Goal: Information Seeking & Learning: Learn about a topic

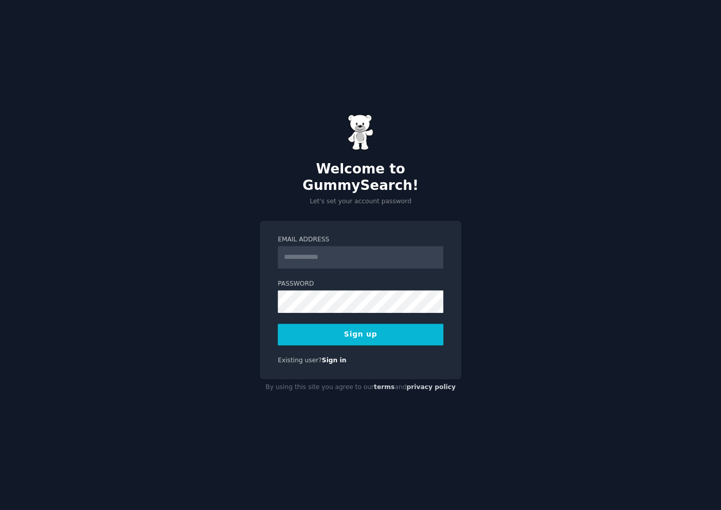
click at [343, 249] on input "Email Address" at bounding box center [361, 257] width 166 height 23
type input "**********"
click at [367, 327] on button "Sign up" at bounding box center [361, 335] width 166 height 22
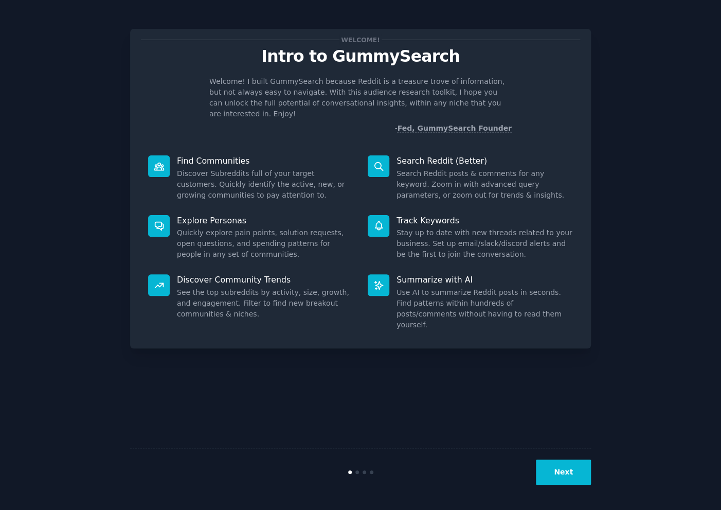
click at [667, 127] on div "Welcome! Intro to GummySearch Welcome! I built GummySearch because Reddit is a …" at bounding box center [360, 254] width 693 height 481
click at [556, 475] on button "Next" at bounding box center [563, 471] width 55 height 25
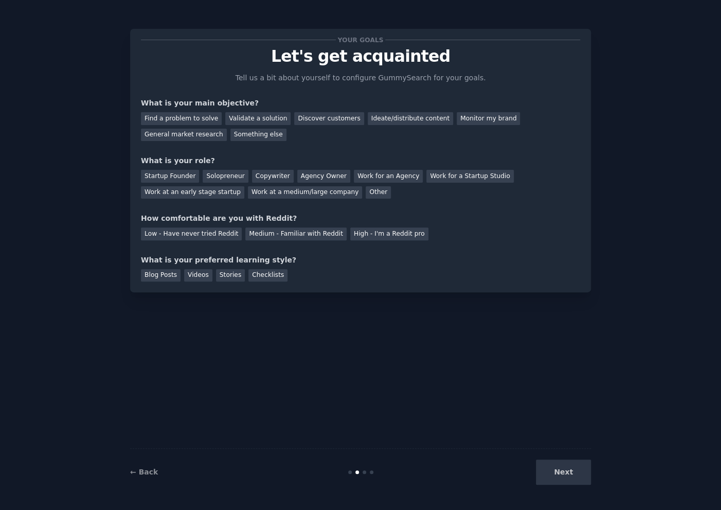
click at [575, 471] on div "Next" at bounding box center [514, 471] width 154 height 25
click at [170, 115] on div "Find a problem to solve" at bounding box center [181, 118] width 81 height 13
click at [366, 197] on div "Other" at bounding box center [378, 192] width 25 height 13
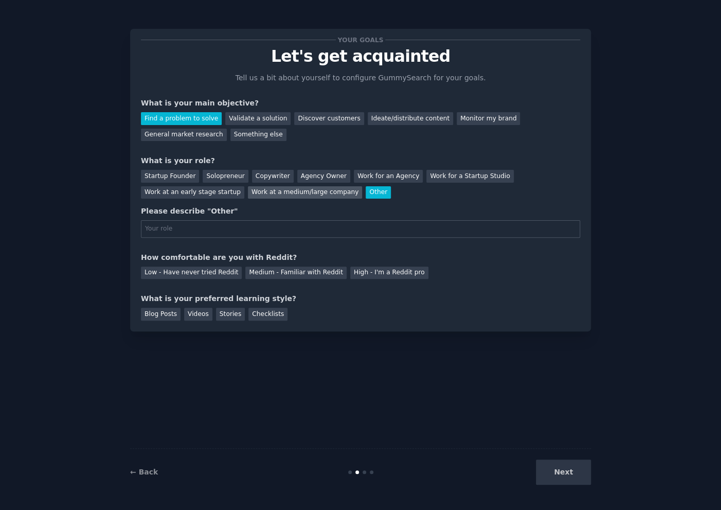
click at [248, 193] on div "Work at a medium/large company" at bounding box center [305, 192] width 114 height 13
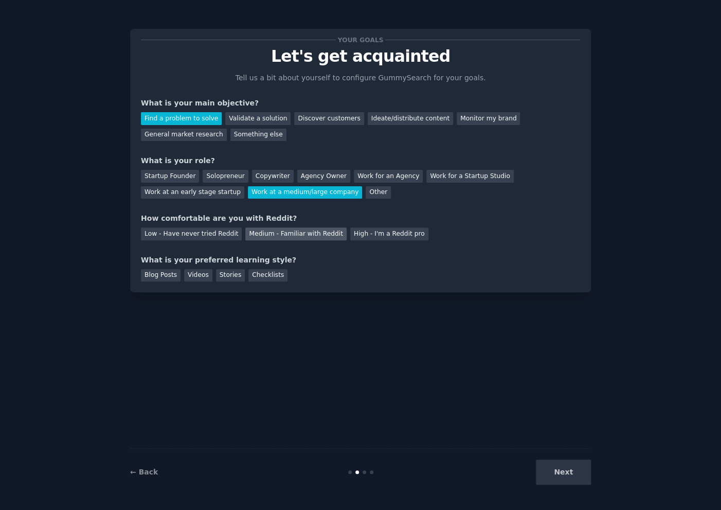
click at [245, 234] on div "Medium - Familiar with Reddit" at bounding box center [295, 233] width 101 height 13
click at [350, 234] on div "High - I'm a Reddit pro" at bounding box center [389, 233] width 78 height 13
click at [293, 238] on div "Medium - Familiar with Reddit" at bounding box center [295, 233] width 101 height 13
click at [562, 471] on div "Next" at bounding box center [514, 471] width 154 height 25
click at [164, 277] on div "Blog Posts" at bounding box center [161, 275] width 40 height 13
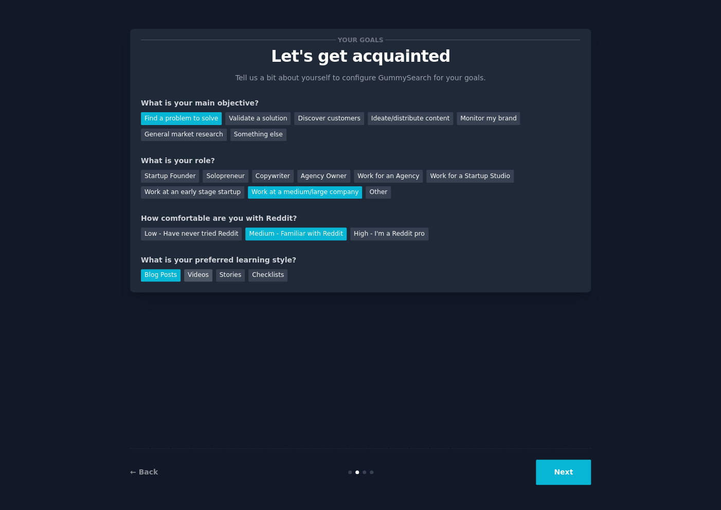
click at [197, 271] on div "Videos" at bounding box center [198, 275] width 28 height 13
click at [567, 471] on button "Next" at bounding box center [563, 471] width 55 height 25
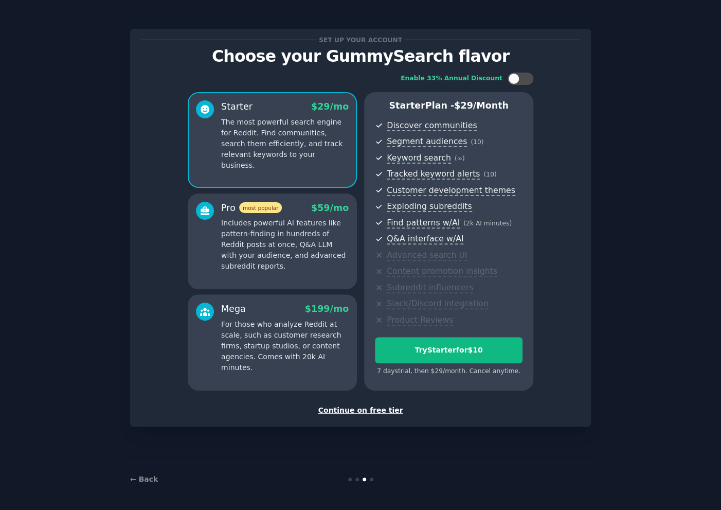
click at [368, 412] on div "Continue on free tier" at bounding box center [360, 410] width 439 height 11
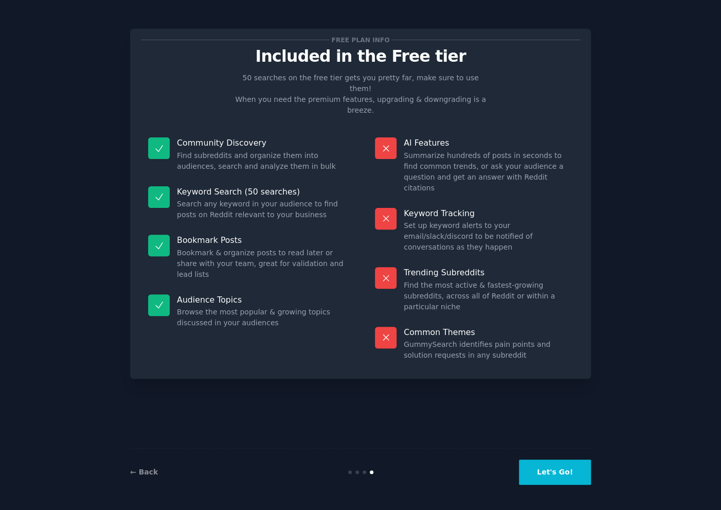
click at [561, 477] on button "Let's Go!" at bounding box center [555, 471] width 72 height 25
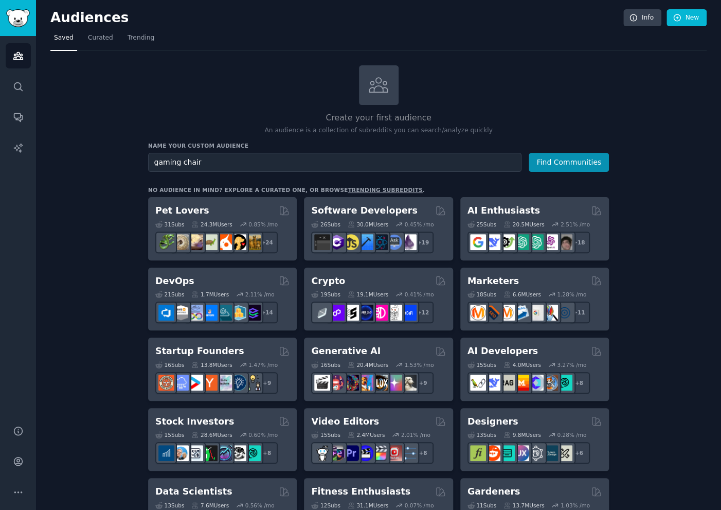
type input "gaming chair"
click at [529, 153] on button "Find Communities" at bounding box center [569, 162] width 80 height 19
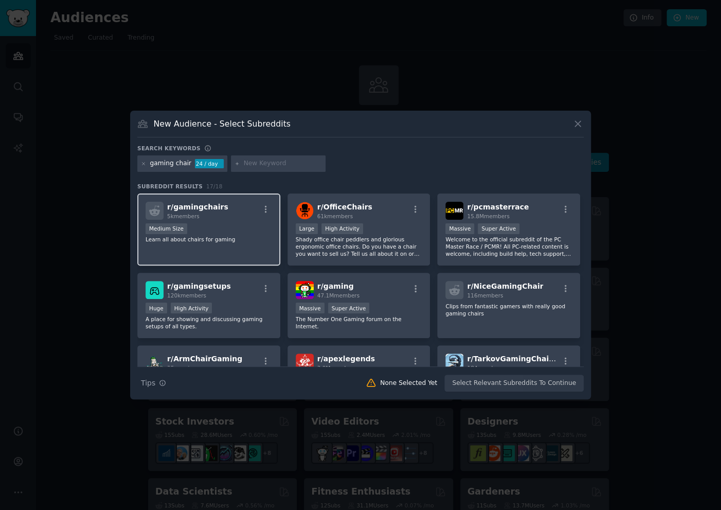
click at [206, 212] on div "5k members" at bounding box center [197, 215] width 61 height 7
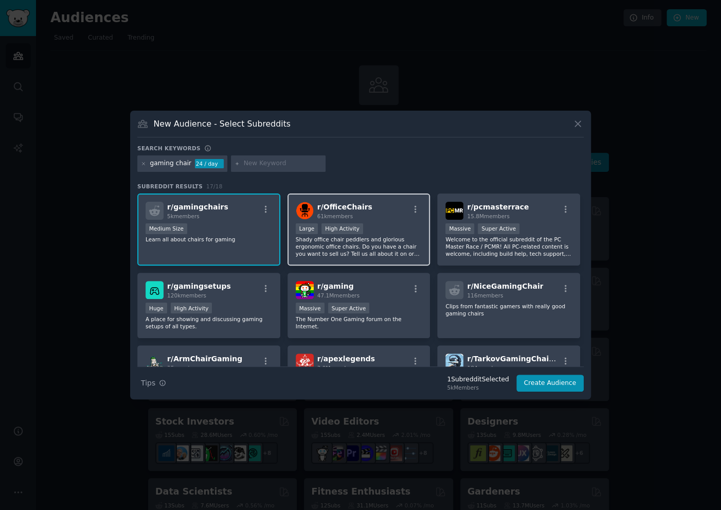
click at [375, 216] on div "r/ OfficeChairs 61k members" at bounding box center [359, 211] width 127 height 18
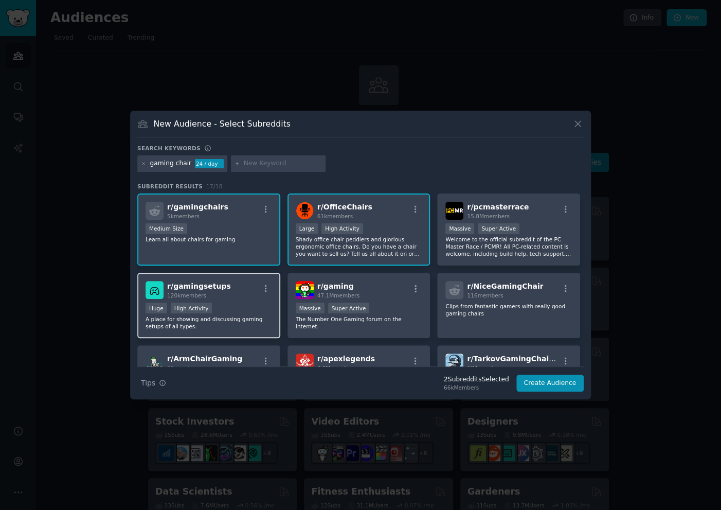
click at [226, 303] on div "Huge High Activity" at bounding box center [209, 309] width 127 height 13
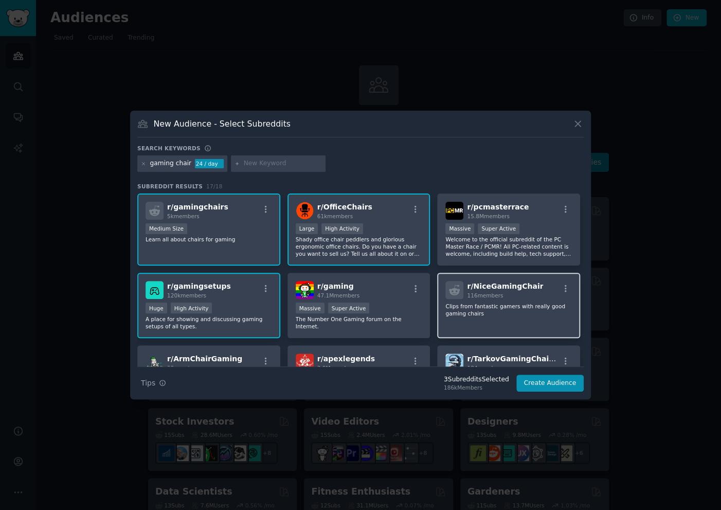
click at [524, 303] on p "Clips from fantastic gamers with really good gaming chairs" at bounding box center [509, 310] width 127 height 14
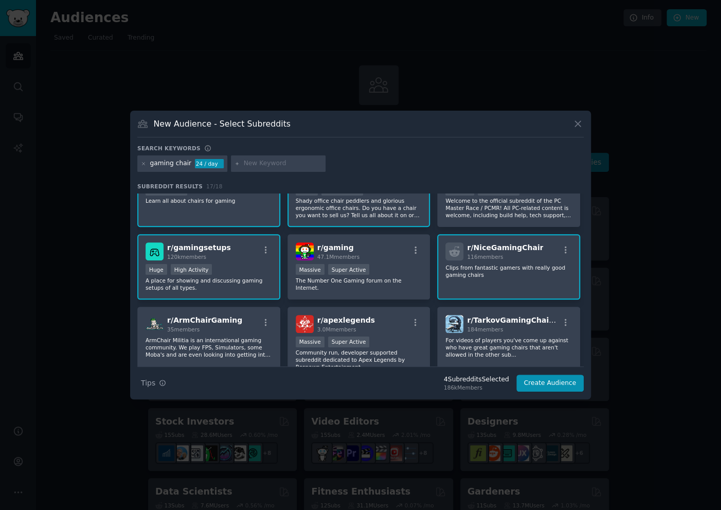
scroll to position [68, 0]
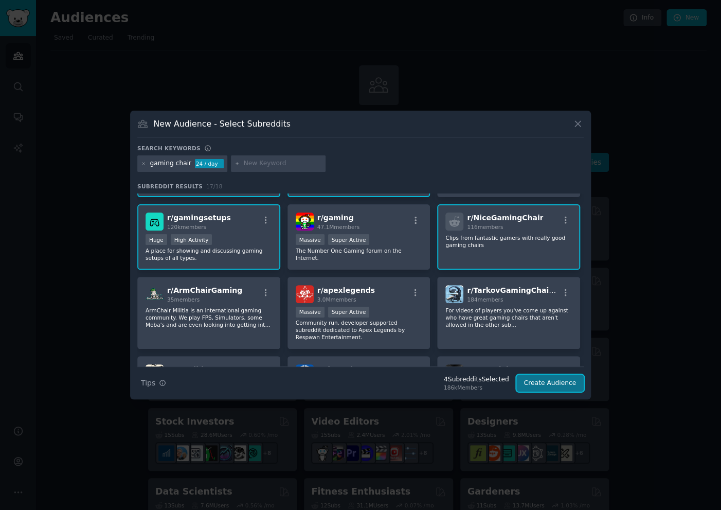
click at [533, 385] on button "Create Audience" at bounding box center [551, 383] width 68 height 17
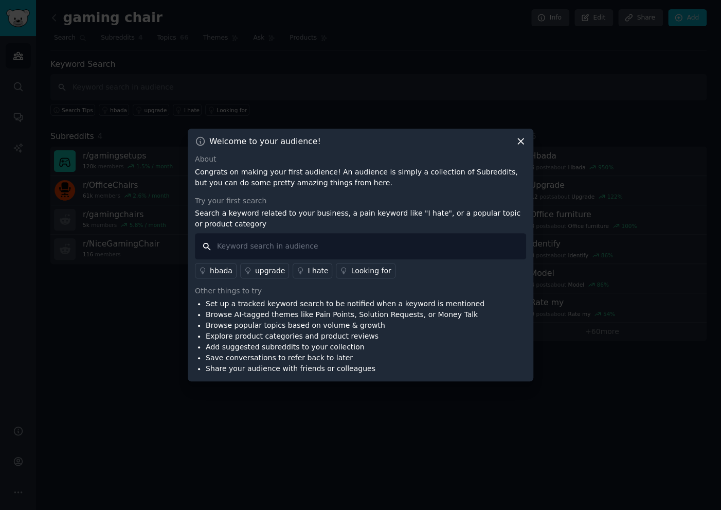
click at [352, 234] on input "text" at bounding box center [360, 246] width 331 height 26
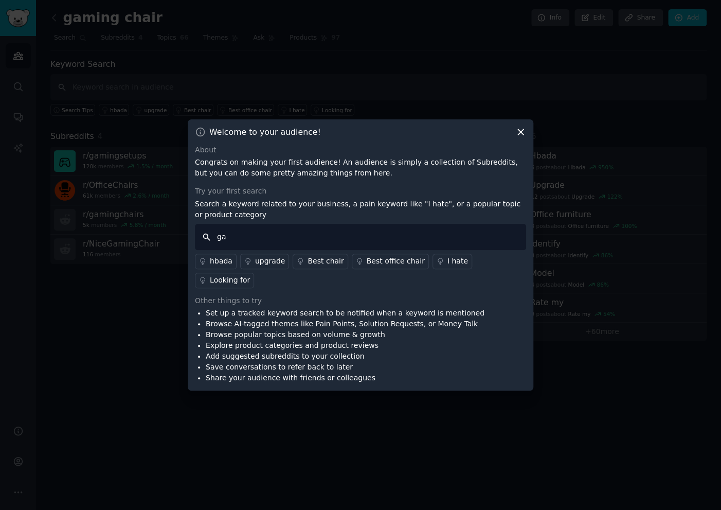
type input "g"
type input "budget gaming chair"
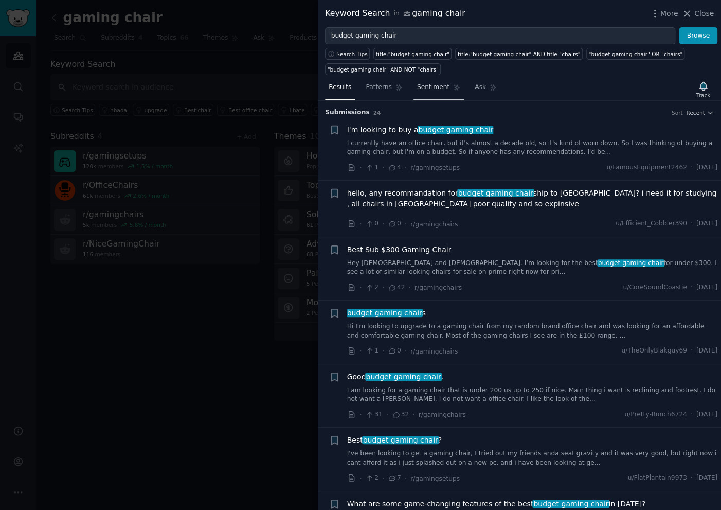
click at [416, 93] on link "Sentiment" at bounding box center [439, 89] width 50 height 21
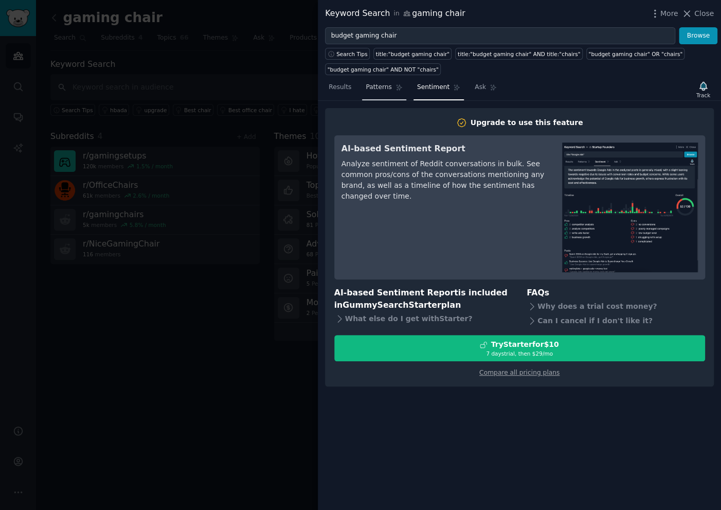
click at [375, 83] on span "Patterns" at bounding box center [379, 87] width 26 height 9
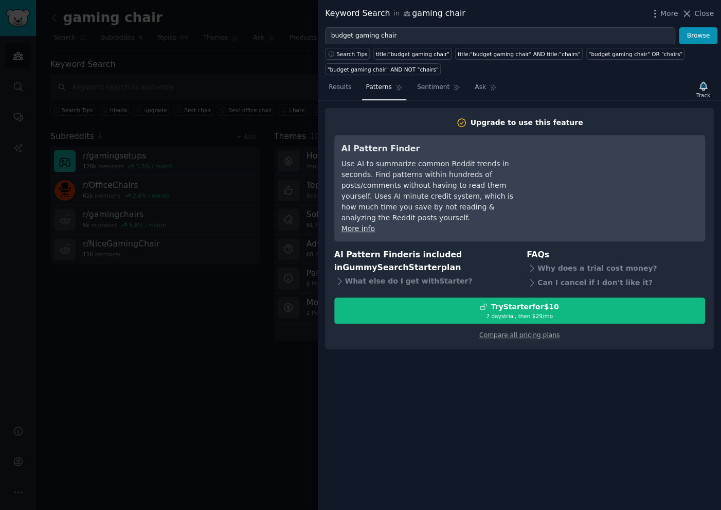
click at [458, 82] on nav "Results Patterns Sentiment Ask" at bounding box center [412, 89] width 175 height 21
click at [339, 88] on span "Results" at bounding box center [340, 87] width 23 height 9
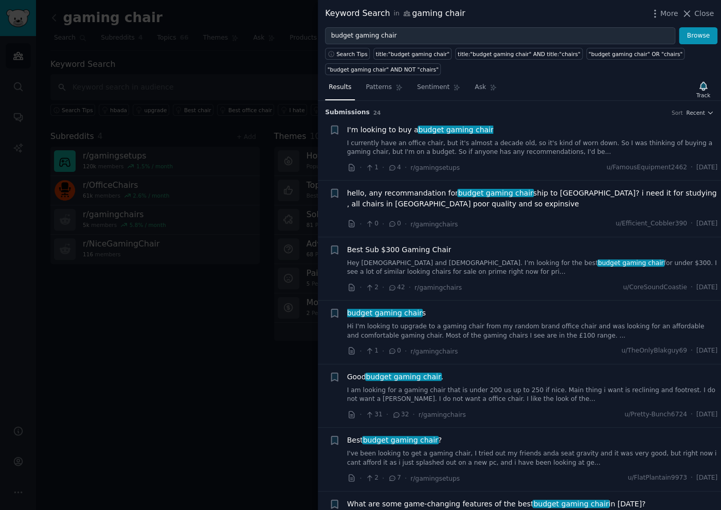
click at [455, 126] on span "budget gaming chair" at bounding box center [456, 130] width 77 height 8
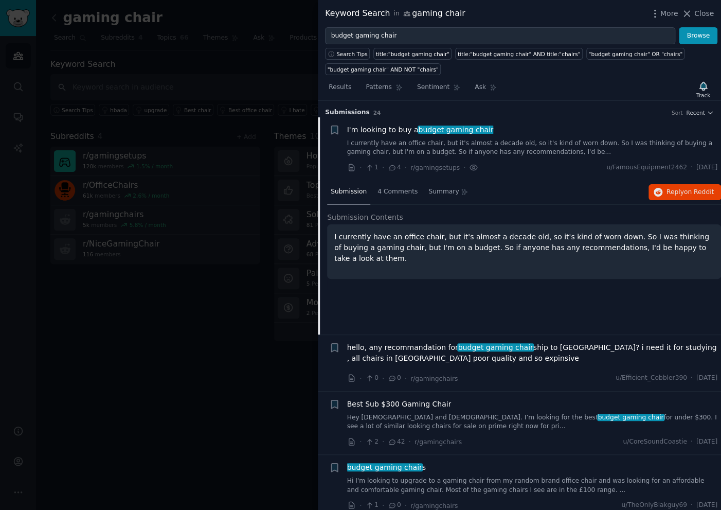
scroll to position [16, 0]
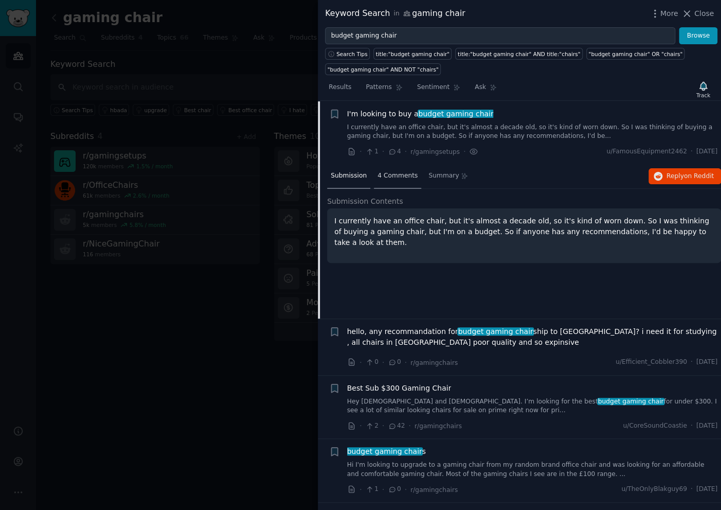
click at [400, 179] on div "4 Comments" at bounding box center [397, 176] width 47 height 25
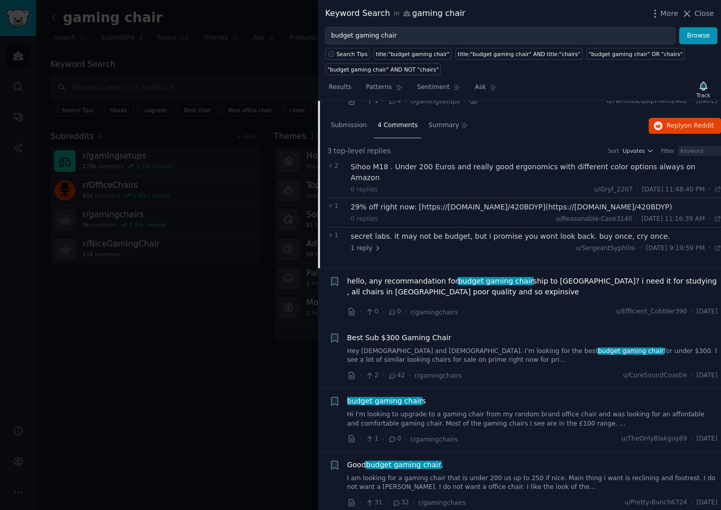
scroll to position [84, 0]
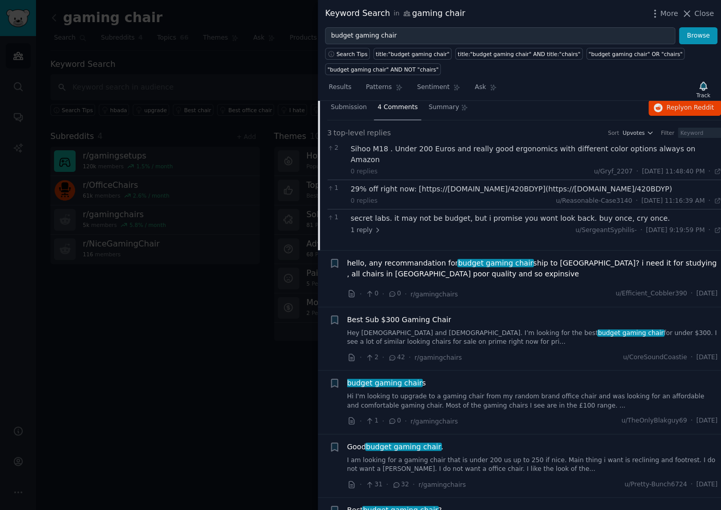
click at [462, 184] on div "29% off right now: [https://[DOMAIN_NAME]/420BDYP](https://[DOMAIN_NAME]/420BDY…" at bounding box center [536, 189] width 371 height 11
drag, startPoint x: 409, startPoint y: 176, endPoint x: 579, endPoint y: 179, distance: 170.8
click at [579, 184] on div "29% off right now: [https://[DOMAIN_NAME]/420BDYP](https://[DOMAIN_NAME]/420BDY…" at bounding box center [536, 189] width 371 height 11
click at [587, 184] on div "29% off right now: [https://[DOMAIN_NAME]/420BDYP](https://[DOMAIN_NAME]/420BDY…" at bounding box center [536, 189] width 371 height 11
click at [591, 184] on div "29% off right now: [https://[DOMAIN_NAME]/420BDYP](https://[DOMAIN_NAME]/420BDY…" at bounding box center [536, 189] width 371 height 11
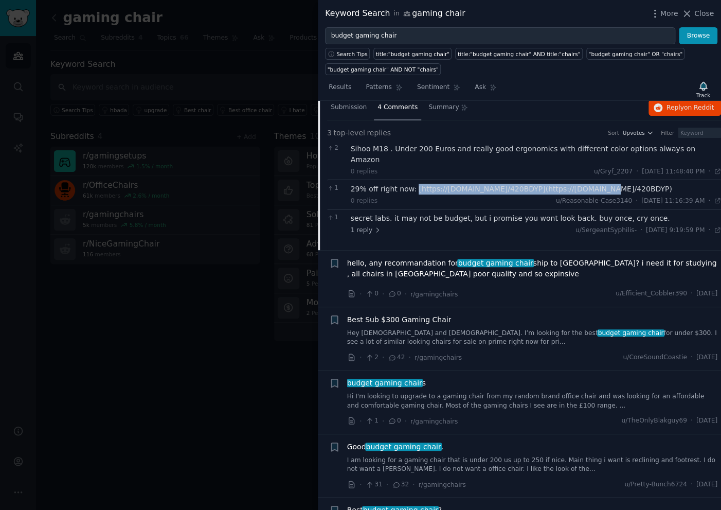
drag, startPoint x: 410, startPoint y: 176, endPoint x: 603, endPoint y: 174, distance: 193.5
click at [603, 184] on div "29% off right now: [https://[DOMAIN_NAME]/420BDYP](https://[DOMAIN_NAME]/420BDY…" at bounding box center [536, 189] width 371 height 11
copy div "[https://[DOMAIN_NAME]/420BDYP](https://[DOMAIN_NAME]/420BDYP)"
click at [566, 329] on link "Hey [DEMOGRAPHIC_DATA] and [DEMOGRAPHIC_DATA]. I’m looking for the best budget …" at bounding box center [532, 338] width 371 height 18
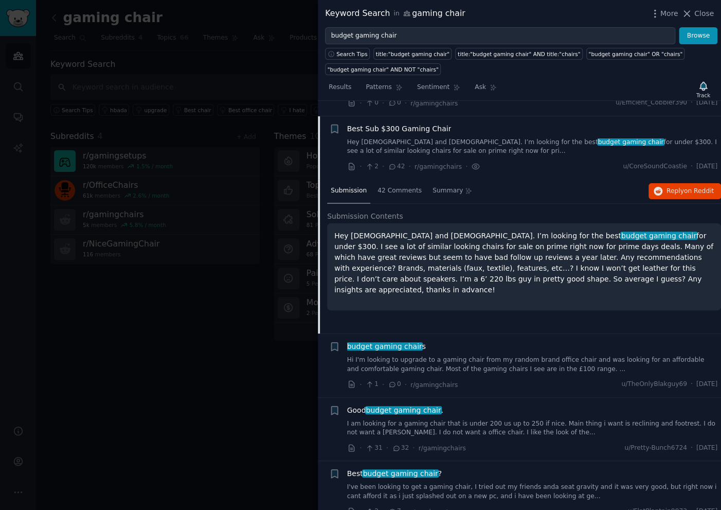
scroll to position [136, 0]
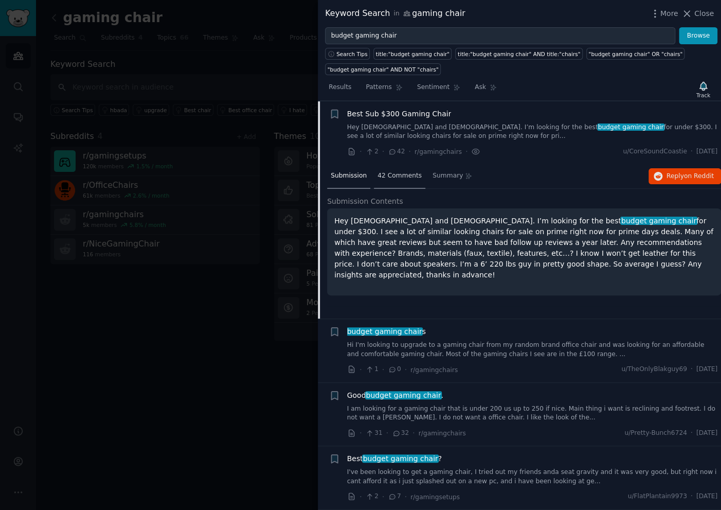
click at [394, 175] on span "42 Comments" at bounding box center [400, 175] width 44 height 9
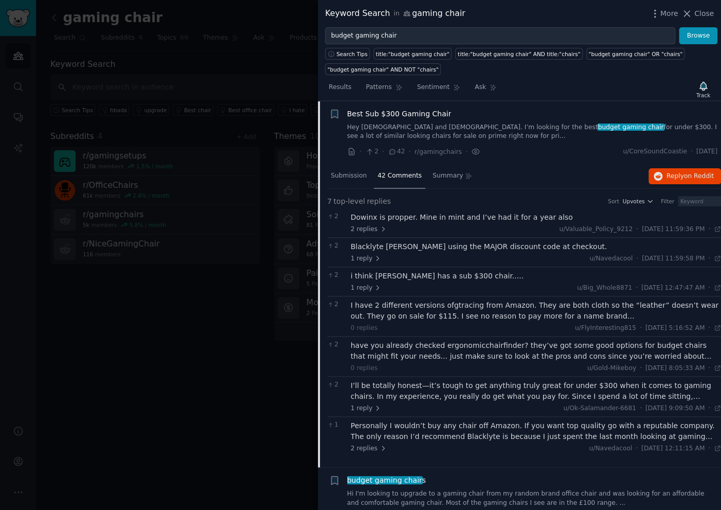
click at [436, 215] on div "Dowinx is propper. Mine in mint and I’ve had it for a year also" at bounding box center [536, 217] width 371 height 11
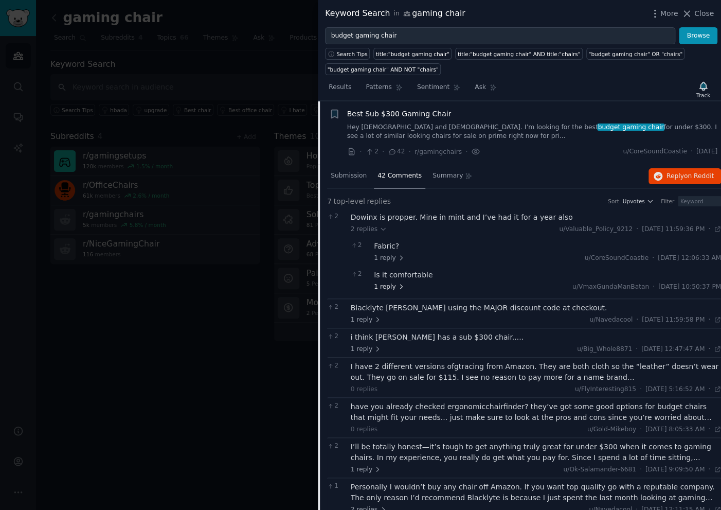
click at [391, 286] on span "1 reply" at bounding box center [389, 286] width 31 height 9
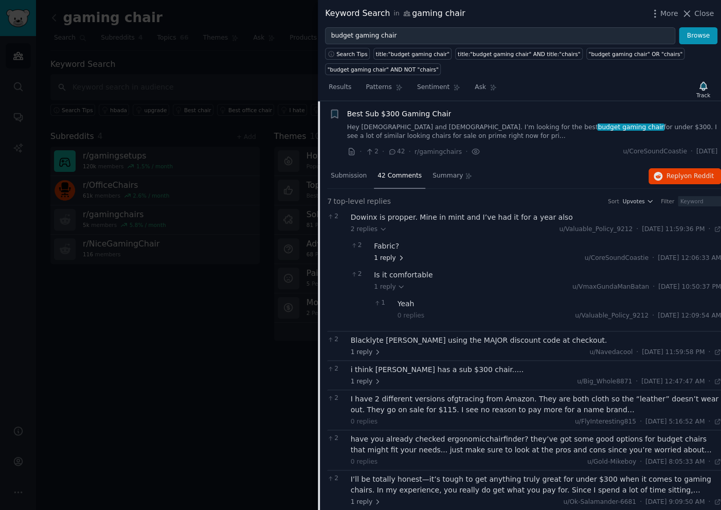
click at [386, 255] on span "1 reply" at bounding box center [389, 258] width 31 height 9
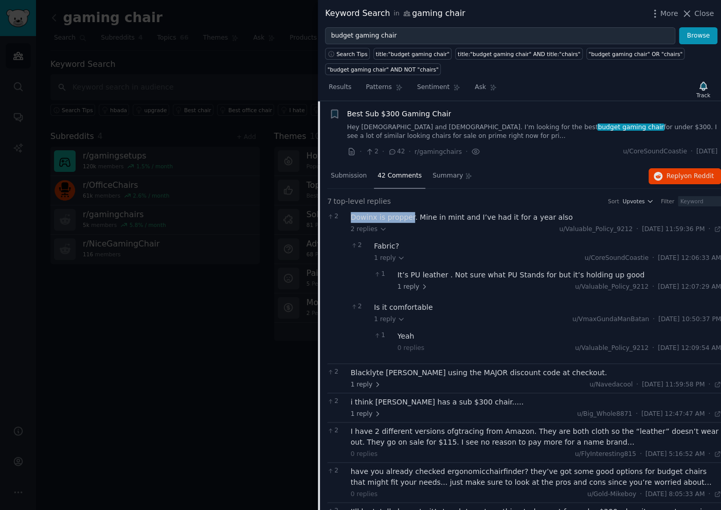
drag, startPoint x: 351, startPoint y: 216, endPoint x: 407, endPoint y: 220, distance: 56.7
click at [407, 220] on div "2 Dowinx is propper. Mine in mint and I’ve had it for a year also 2 replies u/V…" at bounding box center [524, 285] width 394 height 155
copy div "Dowinx is propper"
click at [265, 381] on div at bounding box center [360, 255] width 721 height 510
